Goal: Navigation & Orientation: Find specific page/section

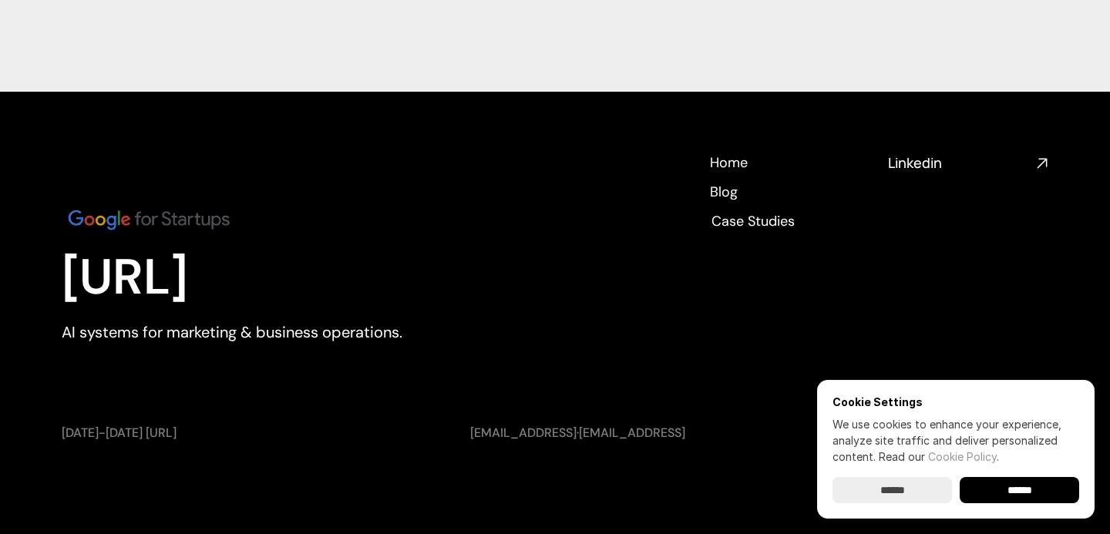
scroll to position [5777, 0]
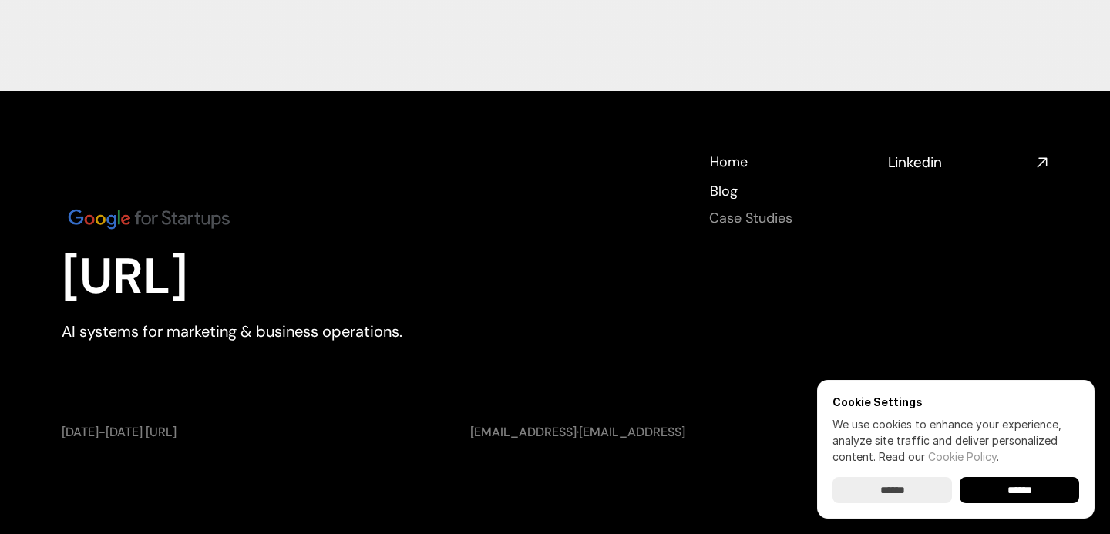
click at [735, 216] on h4 "Case Studies" at bounding box center [750, 218] width 83 height 19
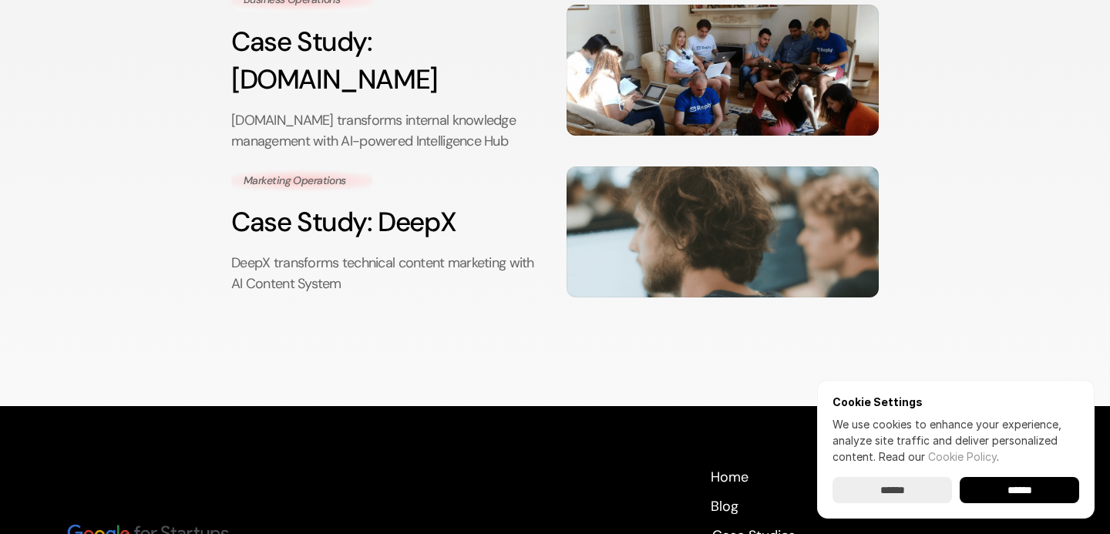
scroll to position [250, 0]
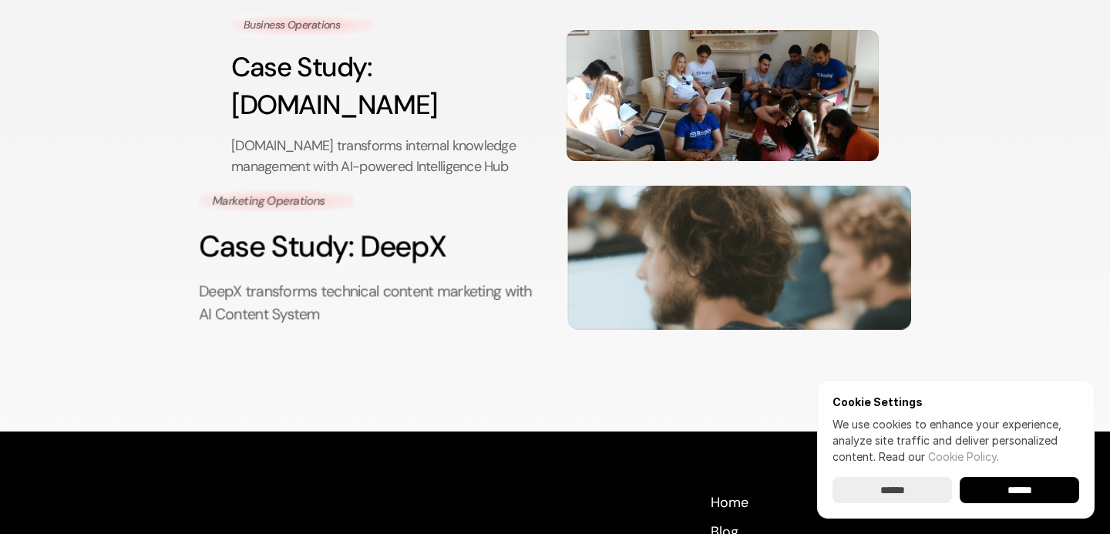
click at [694, 252] on img at bounding box center [740, 258] width 344 height 144
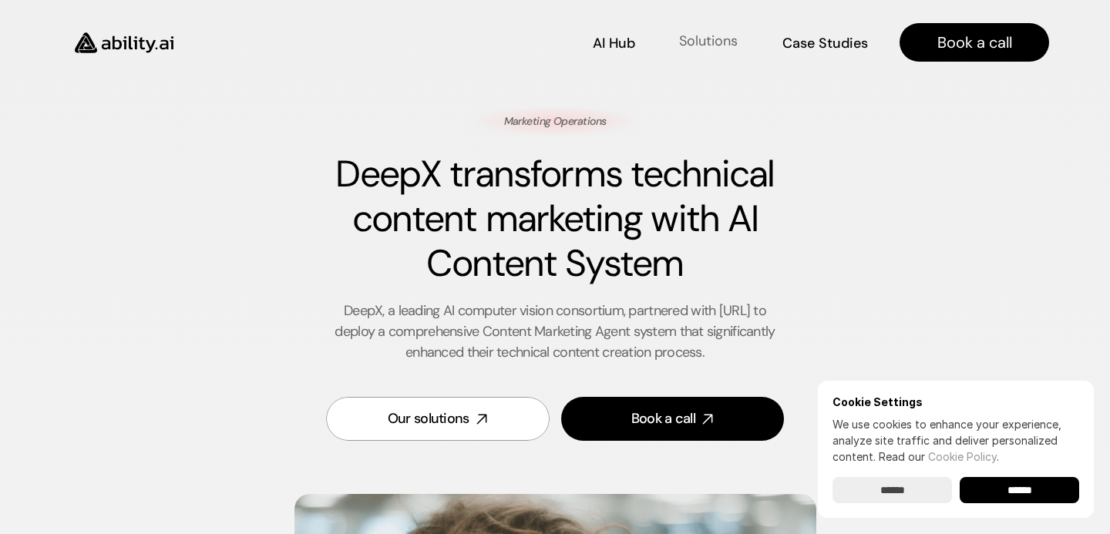
click at [710, 39] on p "Solutions" at bounding box center [708, 41] width 59 height 19
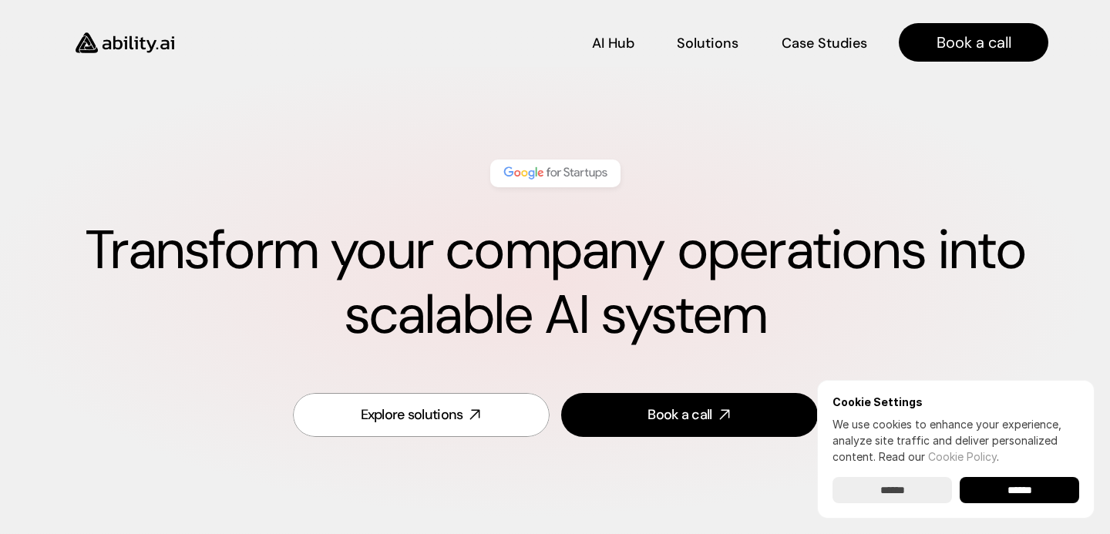
scroll to position [640, 0]
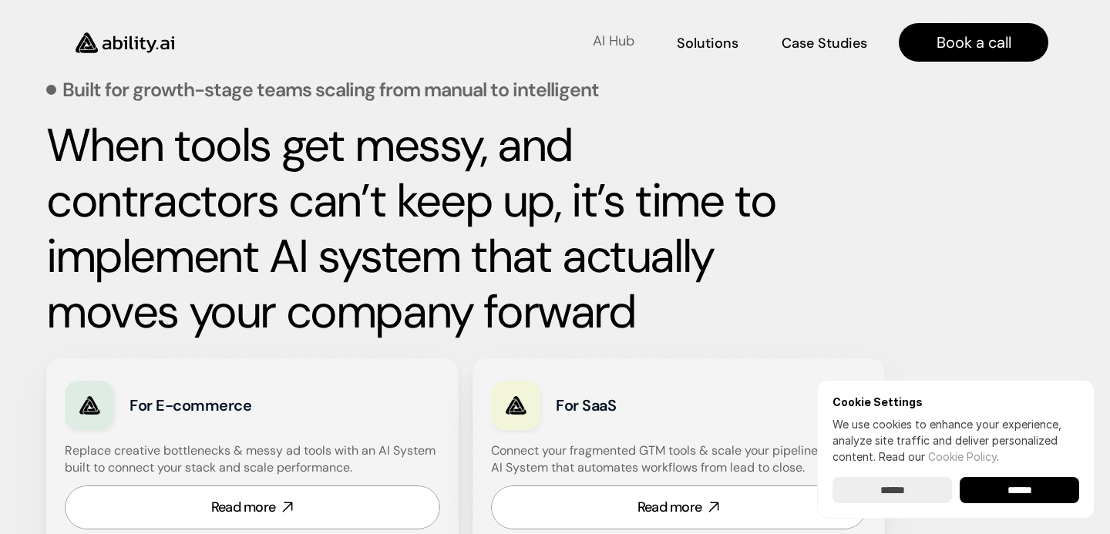
click at [620, 40] on p "AI Hub" at bounding box center [614, 41] width 42 height 19
